Goal: Unclear: Unclear

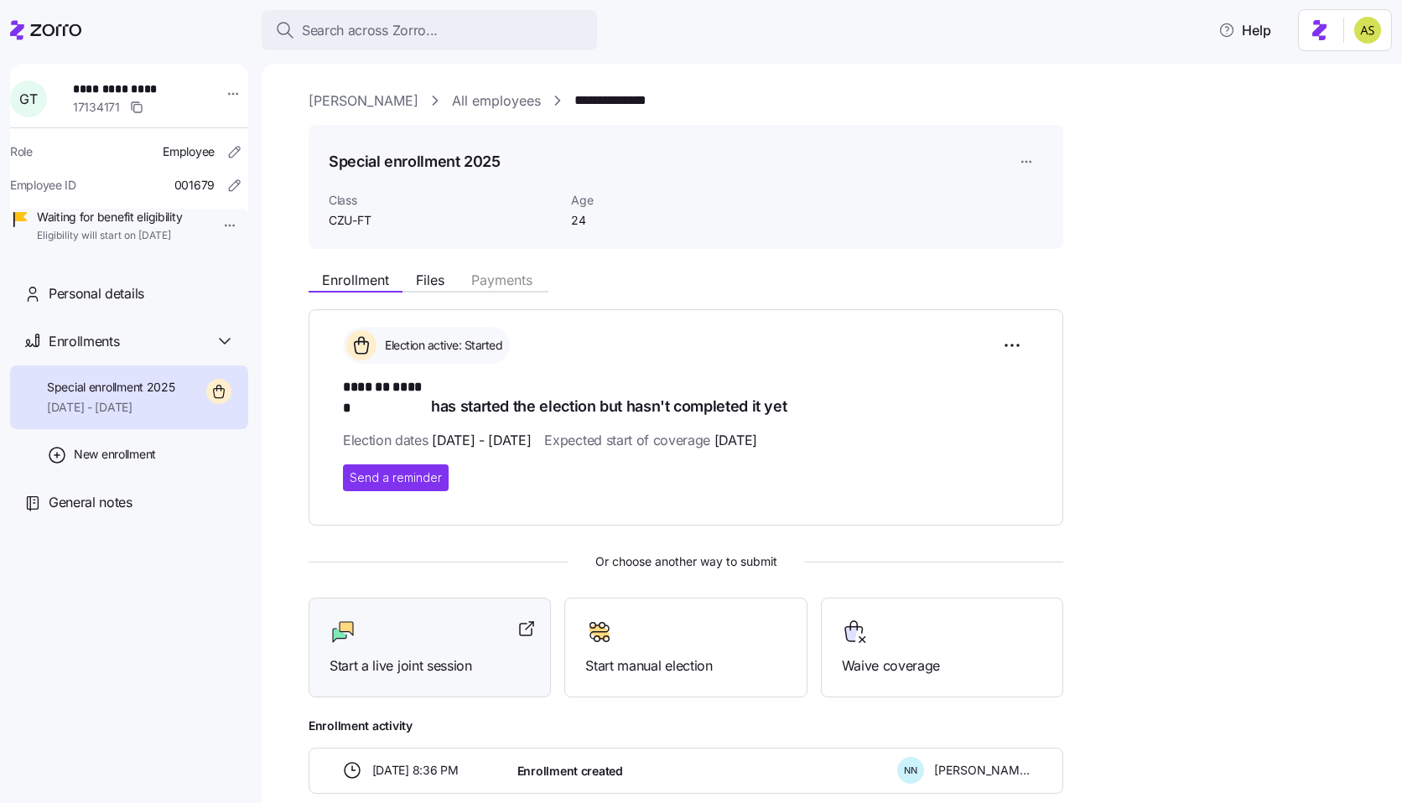
click at [459, 619] on div at bounding box center [429, 632] width 200 height 27
